Goal: Navigation & Orientation: Find specific page/section

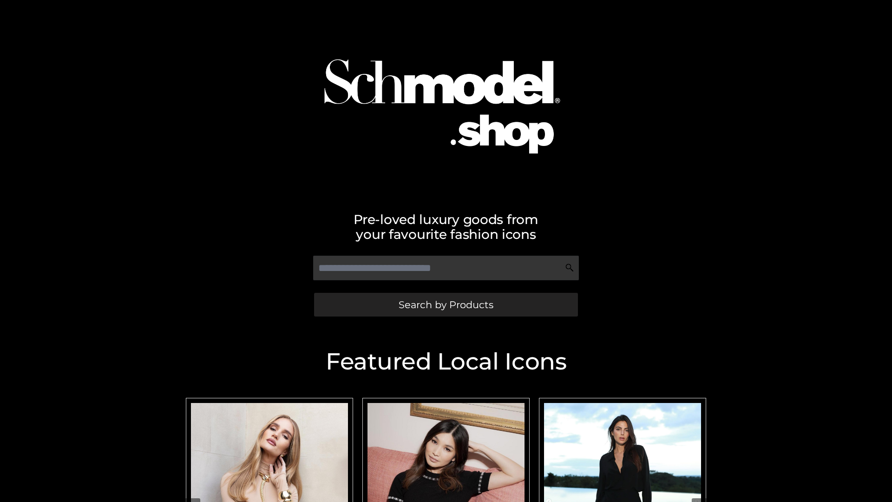
click at [445, 304] on span "Search by Products" at bounding box center [446, 305] width 95 height 10
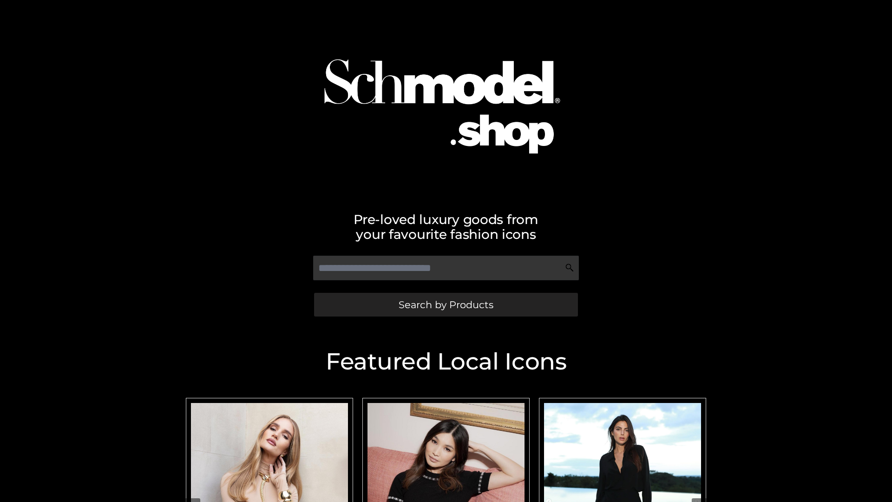
click at [445, 304] on span "Search by Products" at bounding box center [446, 305] width 95 height 10
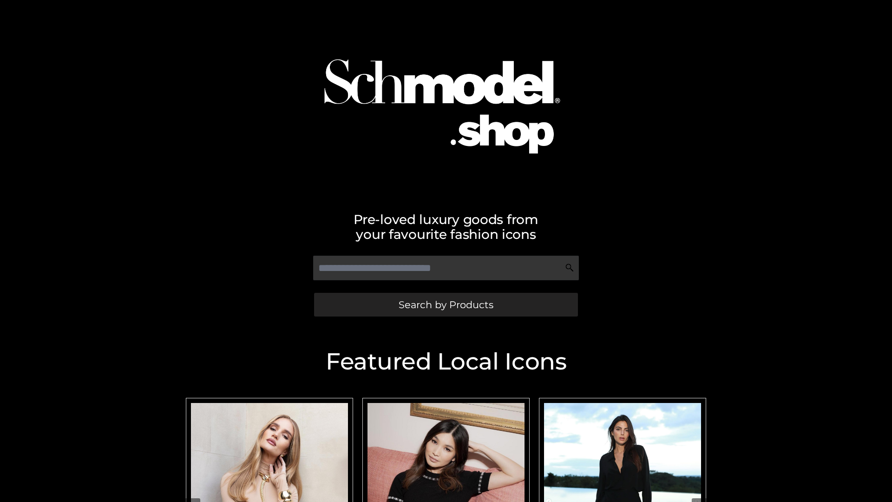
click at [445, 304] on span "Search by Products" at bounding box center [446, 305] width 95 height 10
